Goal: Information Seeking & Learning: Learn about a topic

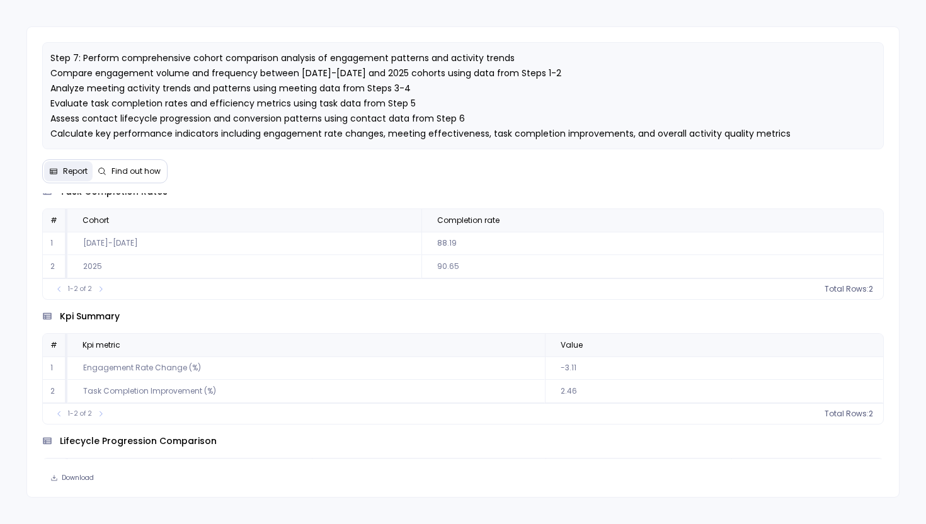
scroll to position [299, 0]
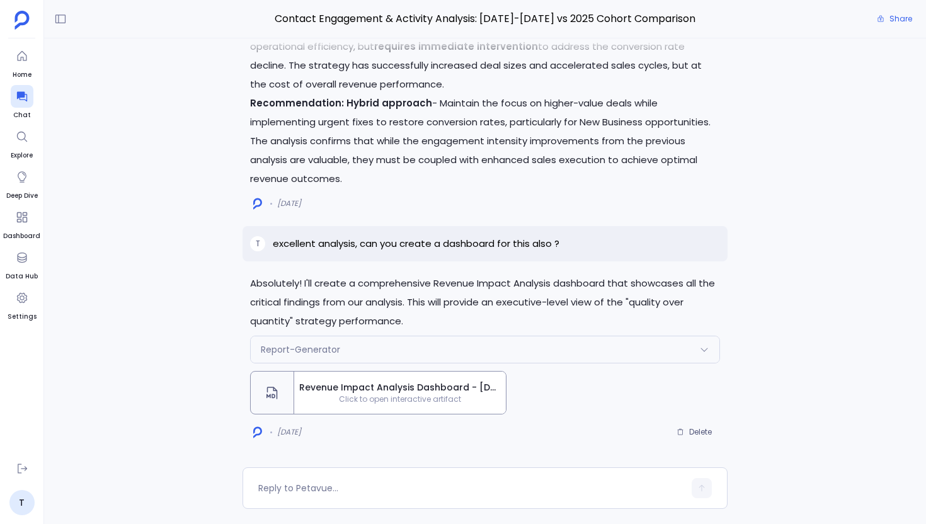
scroll to position [1368, 0]
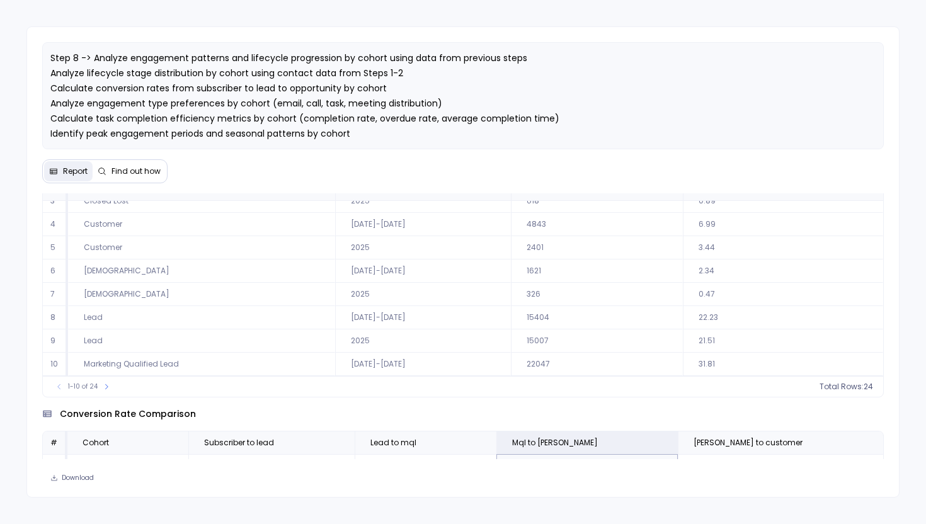
scroll to position [118, 0]
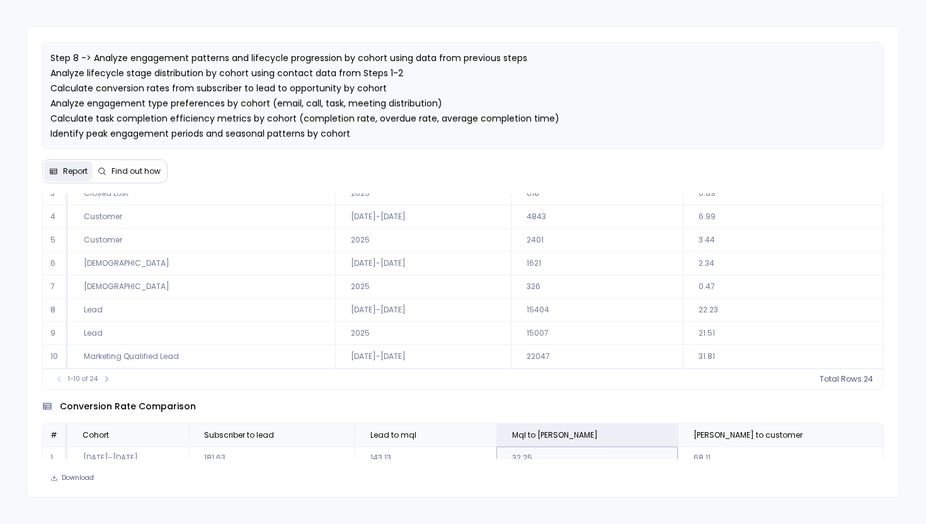
click at [555, 396] on div "conversion rate comparison # Cohort Subscriber to lead Lead to mql Mql to sal S…" at bounding box center [463, 452] width 842 height 125
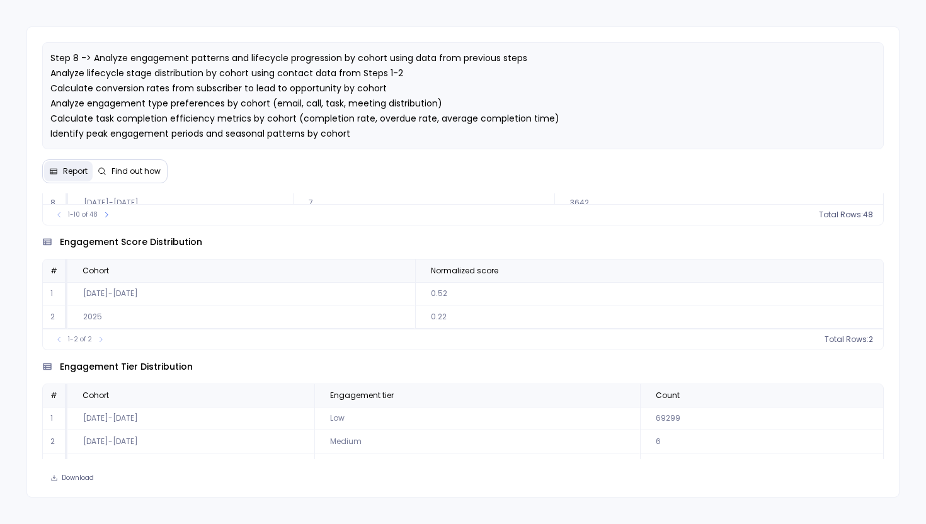
scroll to position [1951, 0]
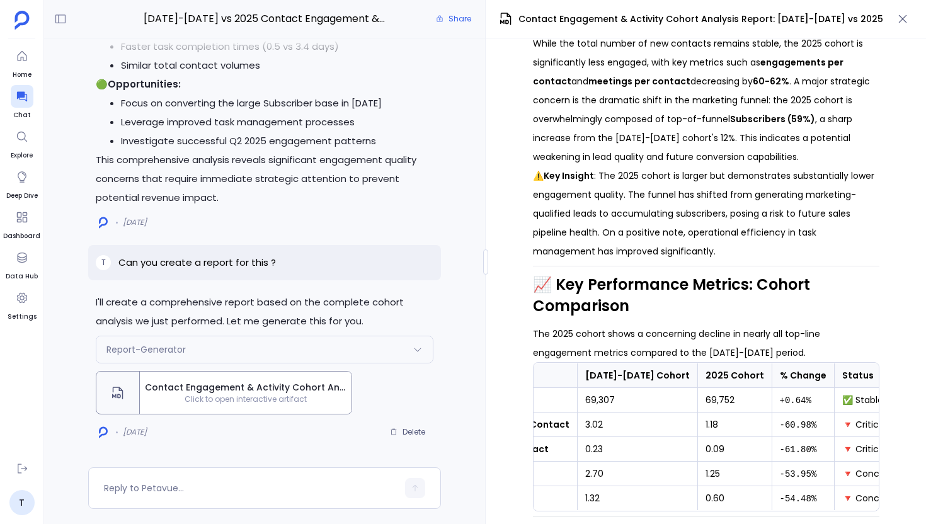
scroll to position [259, 0]
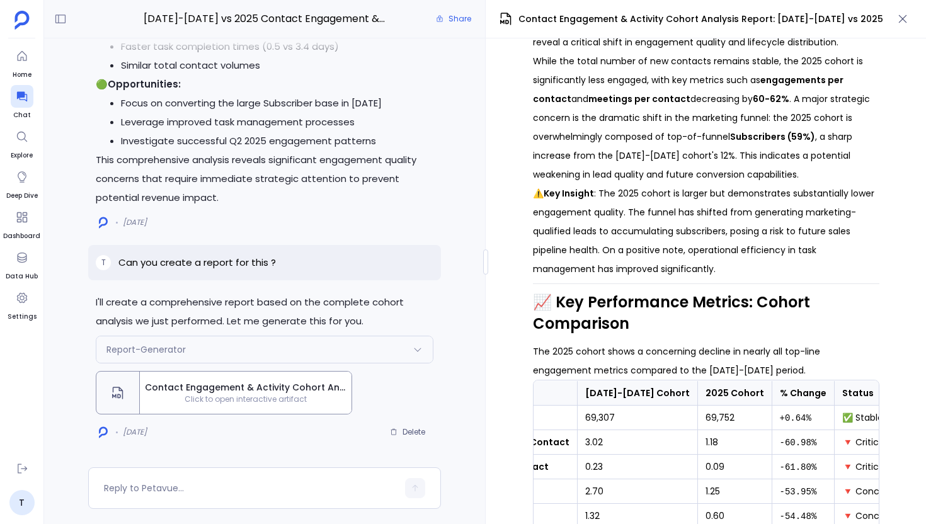
click at [639, 231] on p "⚠️ Key Insight : The 2025 cohort is larger but demonstrates substantially lower…" at bounding box center [706, 231] width 346 height 94
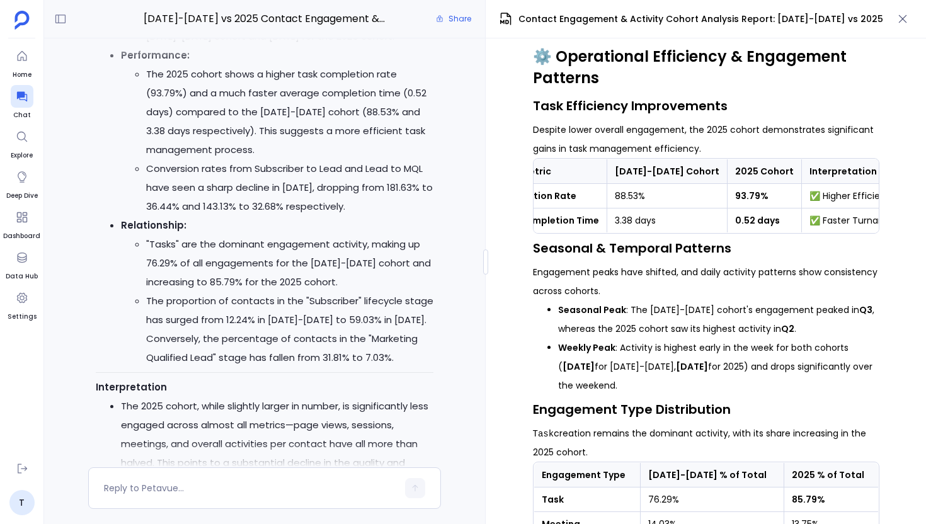
scroll to position [0, 0]
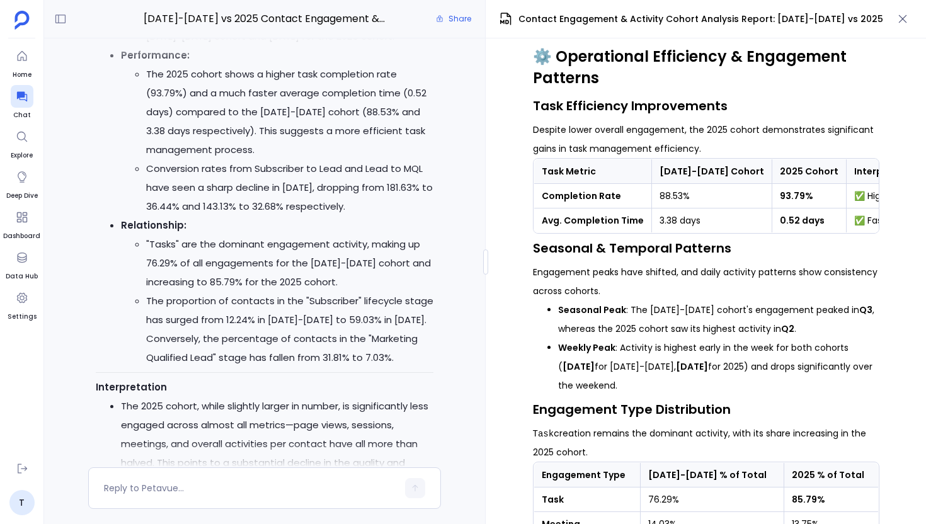
click at [591, 227] on strong "Avg. Completion Time" at bounding box center [593, 220] width 102 height 13
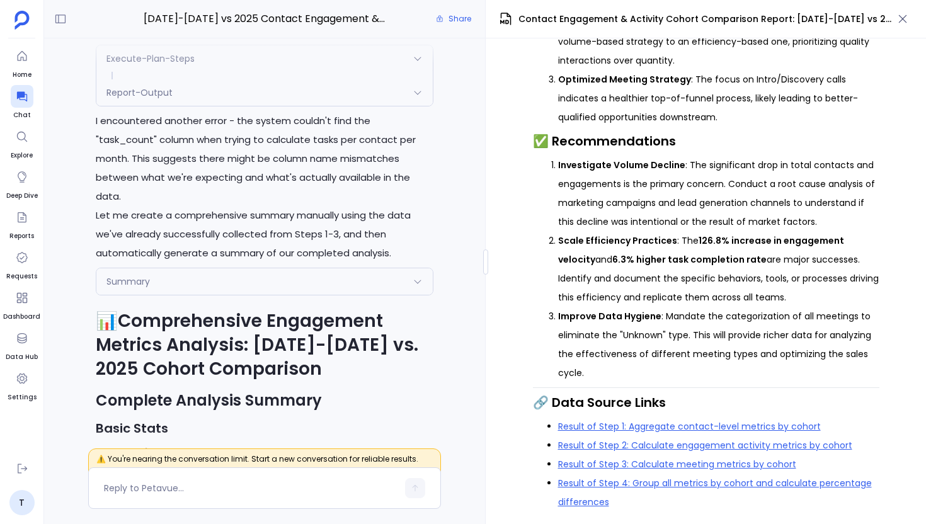
scroll to position [-7860, 0]
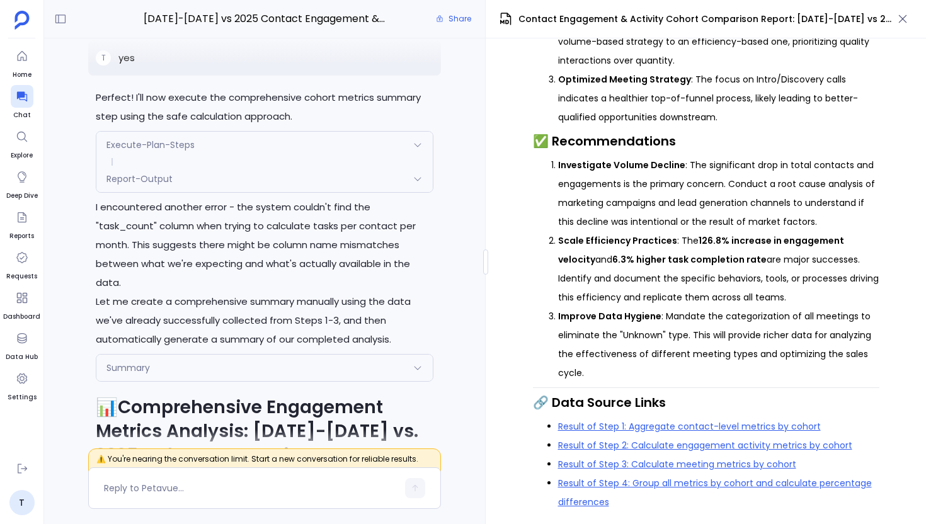
click at [248, 158] on div "Execute-Plan-Steps" at bounding box center [264, 145] width 336 height 26
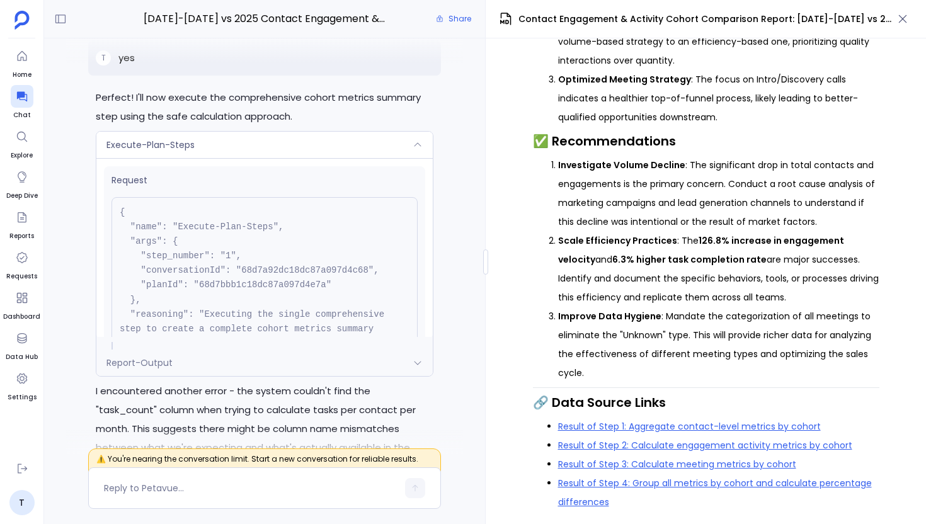
click at [248, 158] on div "Execute-Plan-Steps" at bounding box center [264, 145] width 336 height 26
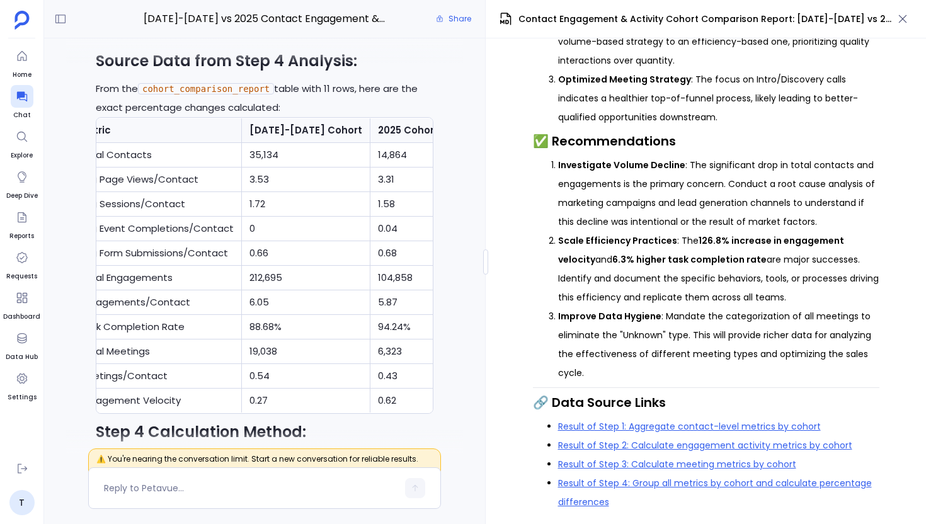
scroll to position [0, 0]
